Goal: Information Seeking & Learning: Learn about a topic

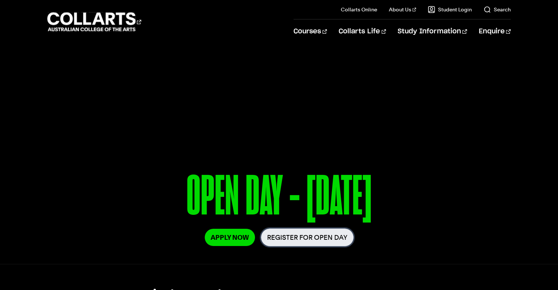
click at [332, 237] on link "Register for Open Day" at bounding box center [307, 238] width 93 height 18
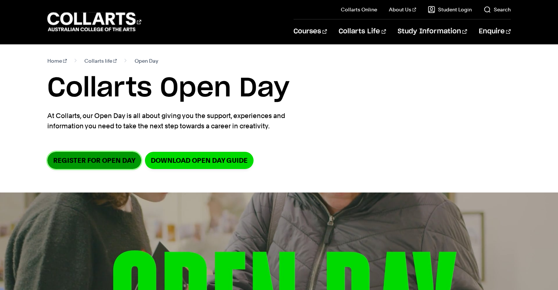
click at [67, 158] on link "Register for Open Day" at bounding box center [94, 160] width 94 height 17
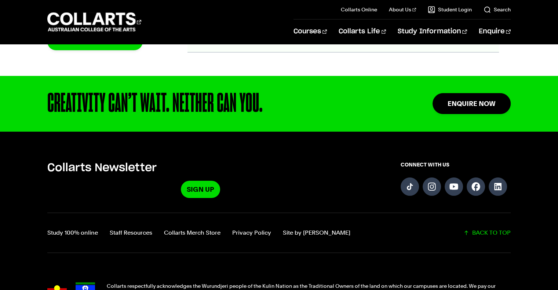
scroll to position [927, 0]
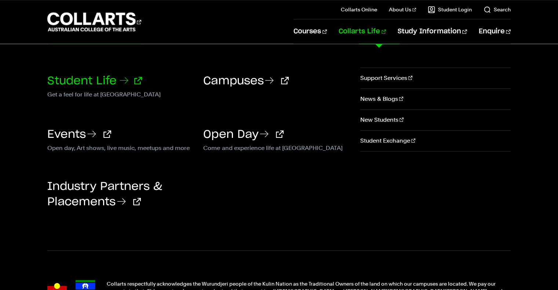
click at [114, 79] on link "Student Life" at bounding box center [94, 81] width 95 height 11
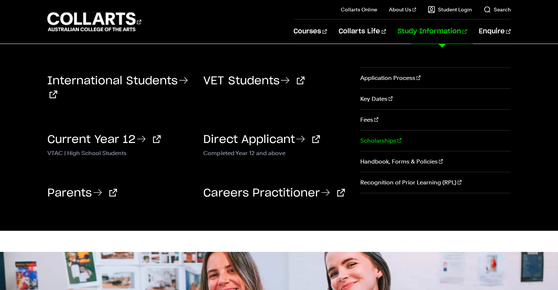
click at [384, 136] on link "Scholarships" at bounding box center [435, 141] width 150 height 21
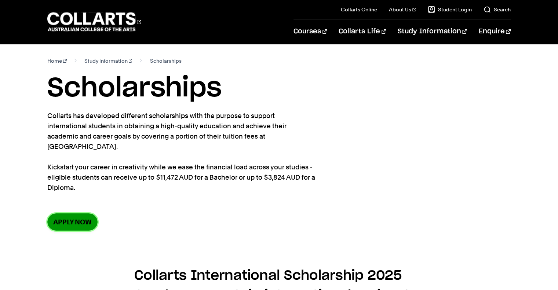
click at [85, 214] on link "Apply now" at bounding box center [72, 222] width 50 height 17
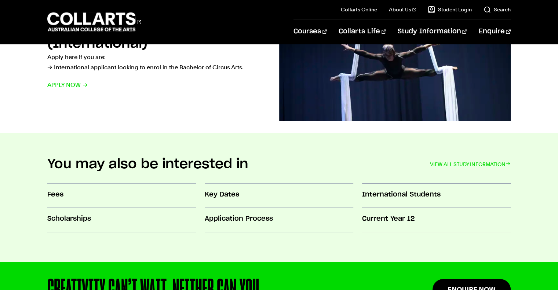
scroll to position [620, 0]
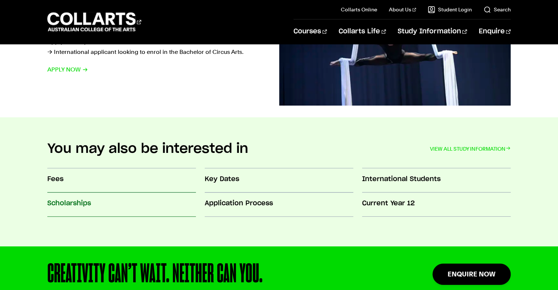
click at [78, 207] on h3 "Scholarships" at bounding box center [121, 204] width 149 height 10
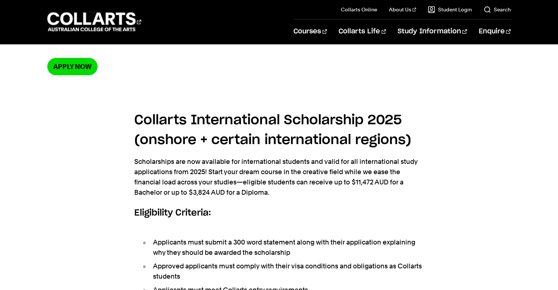
scroll to position [157, 0]
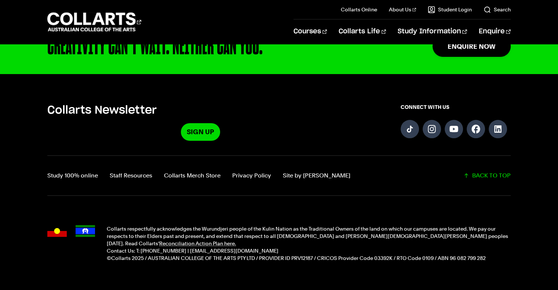
click at [212, 182] on div "Collarts Newsletter Sign Up CONNECT WITH US Study 100% online Staff Resources C…" at bounding box center [279, 189] width 558 height 173
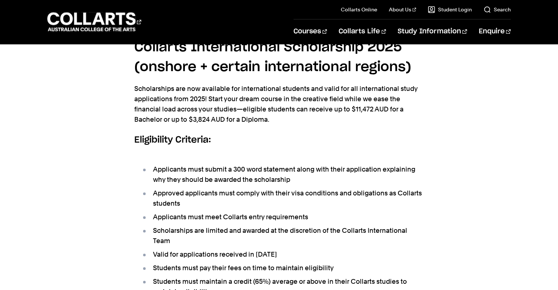
scroll to position [0, 0]
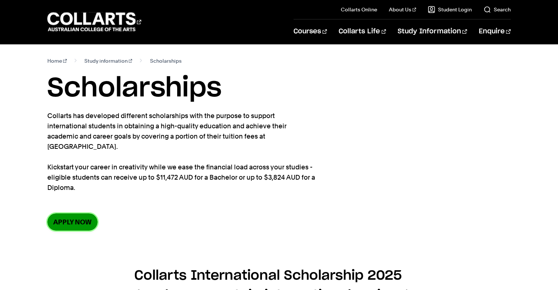
click at [59, 214] on link "Apply now" at bounding box center [72, 222] width 50 height 17
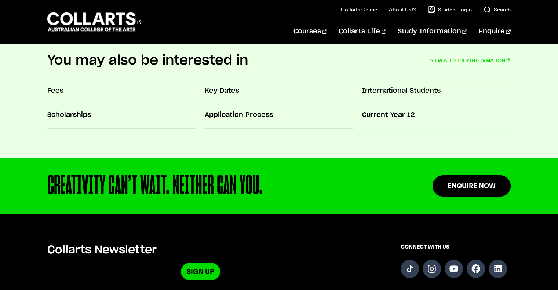
scroll to position [708, 0]
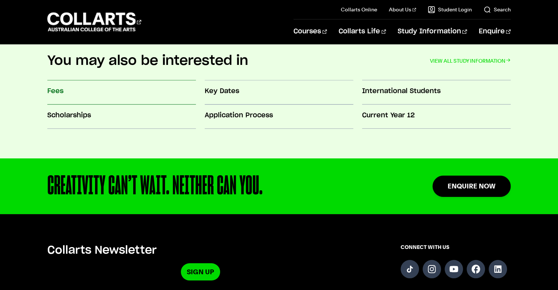
click at [66, 89] on h3 "Fees" at bounding box center [121, 92] width 149 height 10
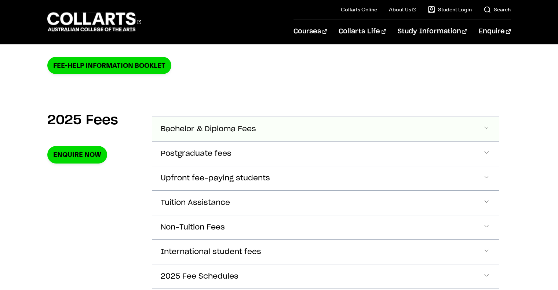
click at [286, 132] on button "Bachelor & Diploma Fees" at bounding box center [325, 129] width 347 height 24
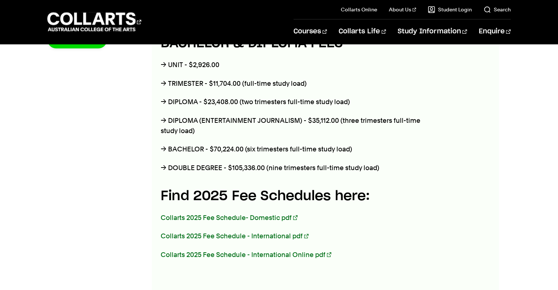
scroll to position [327, 0]
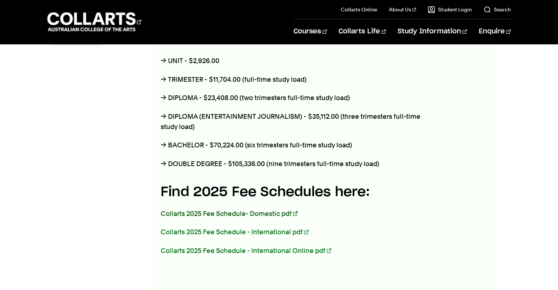
click at [234, 212] on link "Collarts 2025 Fee Schedule- Domestic pdf" at bounding box center [229, 214] width 137 height 8
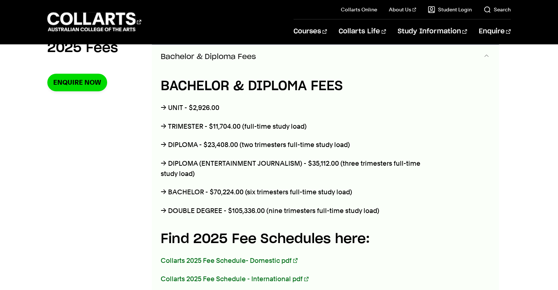
scroll to position [265, 0]
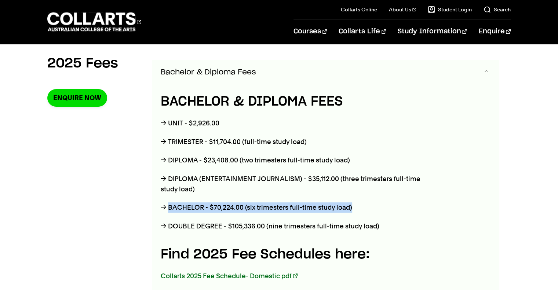
drag, startPoint x: 169, startPoint y: 210, endPoint x: 358, endPoint y: 207, distance: 189.7
click at [358, 207] on p "→ BACHELOR - $70,224.00 (six trimesters full-time study load)" at bounding box center [297, 208] width 272 height 10
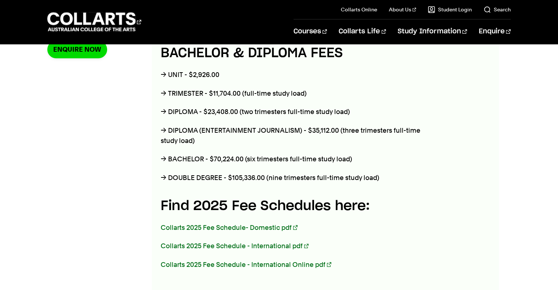
click at [358, 207] on h4 "Find 2025 Fee Schedules here:" at bounding box center [297, 206] width 272 height 20
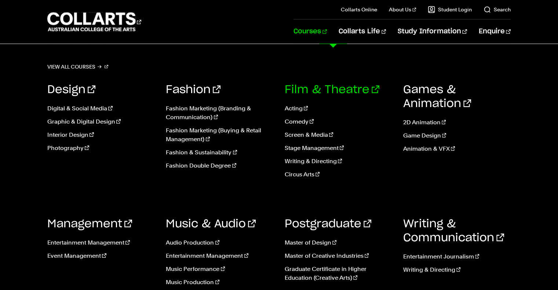
scroll to position [39, 0]
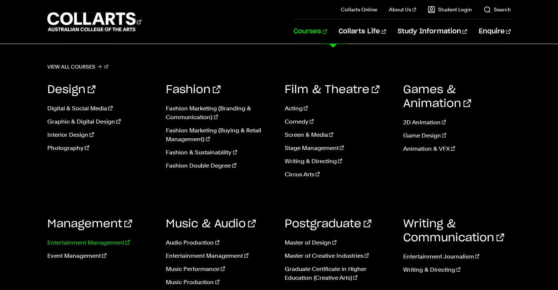
click at [100, 245] on link "Entertainment Management" at bounding box center [100, 242] width 107 height 9
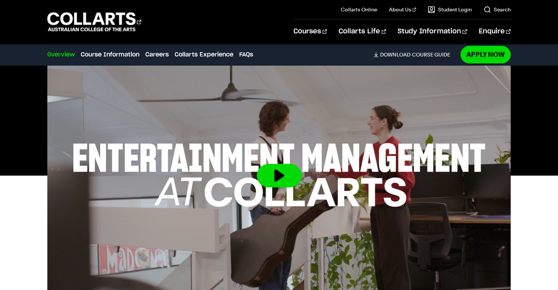
scroll to position [258, 0]
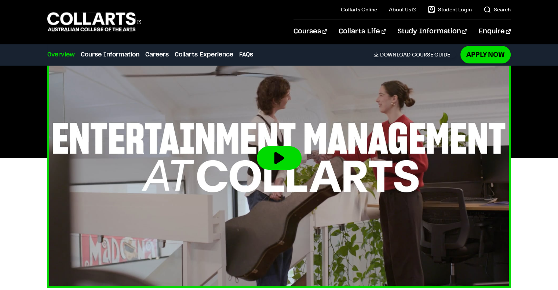
click at [284, 160] on button at bounding box center [279, 157] width 45 height 23
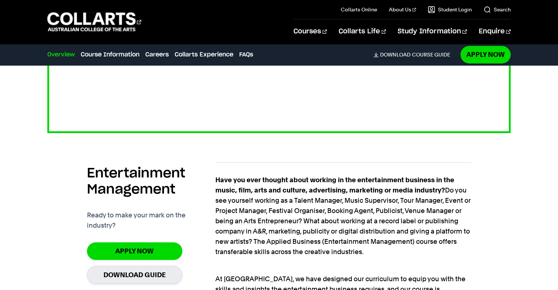
scroll to position [416, 0]
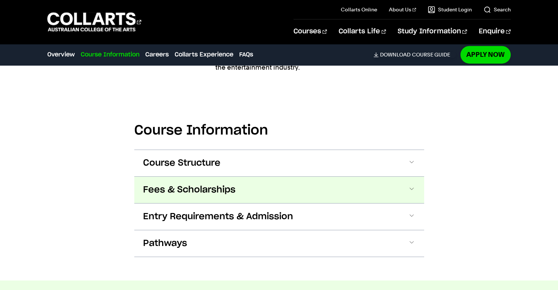
click at [336, 177] on button "Fees & Scholarships" at bounding box center [279, 190] width 290 height 26
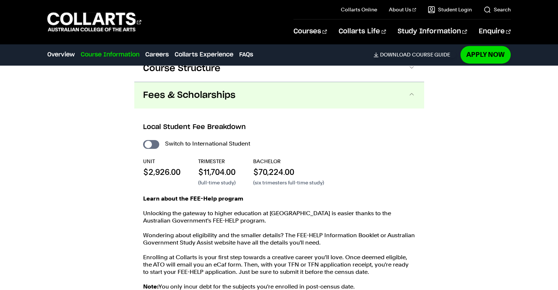
scroll to position [1093, 0]
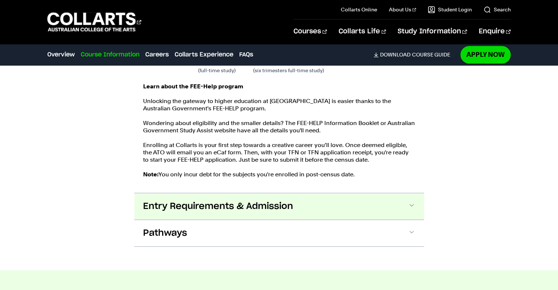
click at [423, 193] on button "Entry Requirements & Admission" at bounding box center [279, 206] width 290 height 26
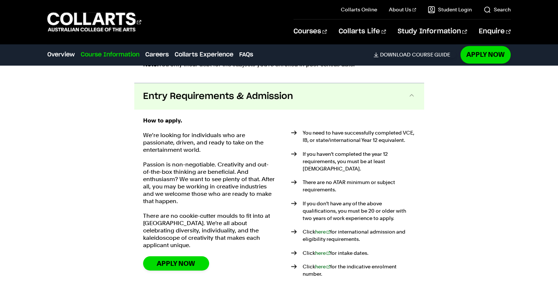
scroll to position [1320, 0]
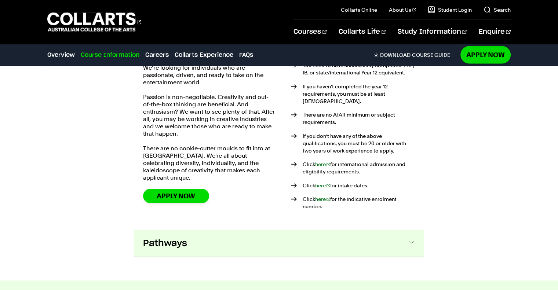
click at [393, 230] on button "Pathways" at bounding box center [279, 243] width 290 height 26
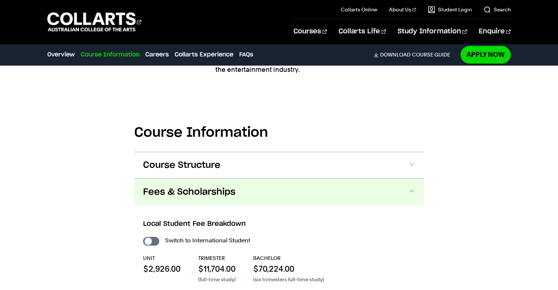
scroll to position [998, 0]
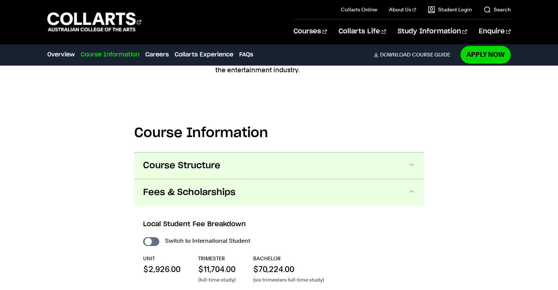
click at [402, 153] on button "Course Structure" at bounding box center [279, 166] width 290 height 26
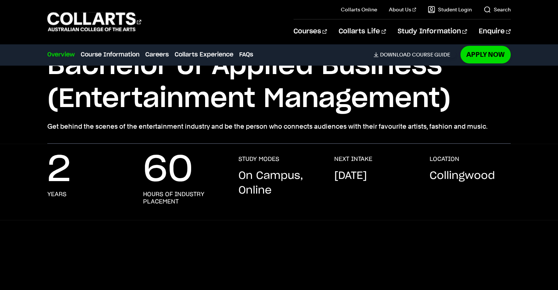
scroll to position [0, 0]
